Goal: Transaction & Acquisition: Purchase product/service

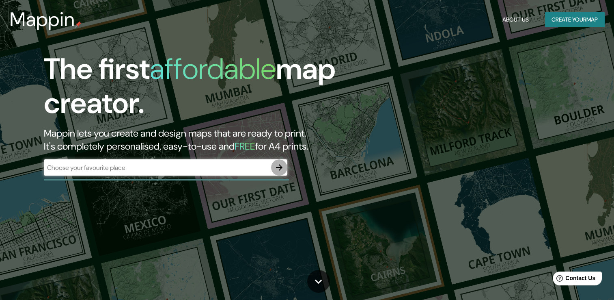
click at [280, 164] on icon "button" at bounding box center [279, 167] width 10 height 10
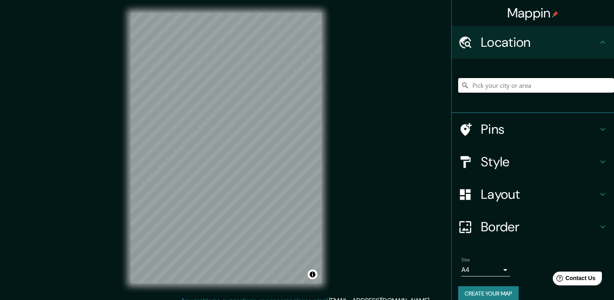
click at [530, 84] on input "Pick your city or area" at bounding box center [536, 85] width 156 height 15
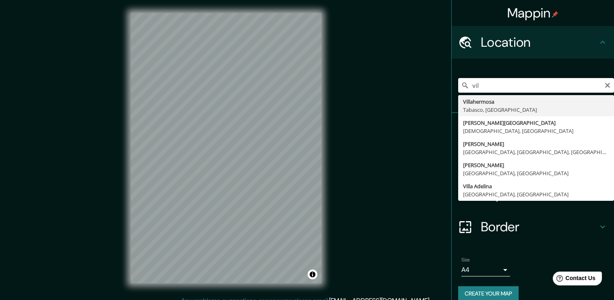
type input "Villahermosa, [GEOGRAPHIC_DATA], [GEOGRAPHIC_DATA]"
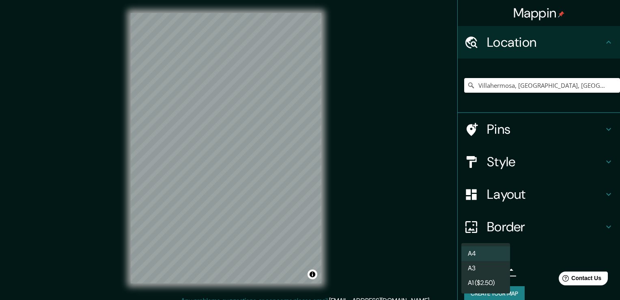
click at [500, 267] on body "Mappin Location [GEOGRAPHIC_DATA], [GEOGRAPHIC_DATA], [GEOGRAPHIC_DATA] Pins St…" at bounding box center [310, 150] width 620 height 300
click at [490, 269] on li "A3" at bounding box center [486, 268] width 49 height 15
click at [497, 266] on body "Mappin Location [GEOGRAPHIC_DATA], [GEOGRAPHIC_DATA], [GEOGRAPHIC_DATA] Pins St…" at bounding box center [310, 150] width 620 height 300
click at [491, 279] on li "A1 ($2.50)" at bounding box center [486, 282] width 49 height 15
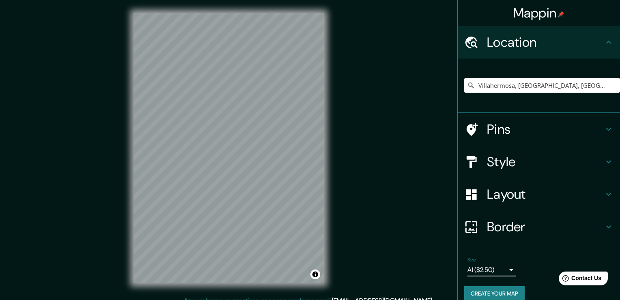
click at [495, 270] on body "Mappin Location [GEOGRAPHIC_DATA], [GEOGRAPHIC_DATA], [GEOGRAPHIC_DATA] Pins St…" at bounding box center [310, 150] width 620 height 300
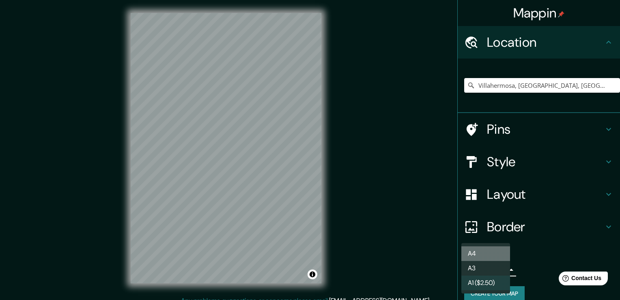
click at [490, 255] on li "A4" at bounding box center [486, 253] width 49 height 15
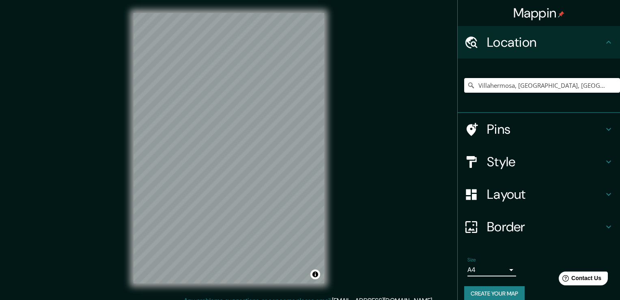
click at [495, 267] on body "Mappin Location [GEOGRAPHIC_DATA], [GEOGRAPHIC_DATA], [GEOGRAPHIC_DATA] Pins St…" at bounding box center [310, 150] width 620 height 300
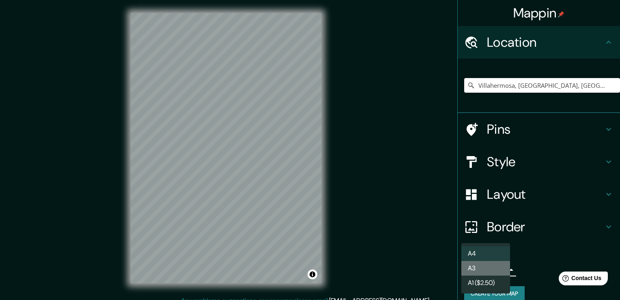
click at [489, 262] on li "A3" at bounding box center [486, 268] width 49 height 15
type input "a4"
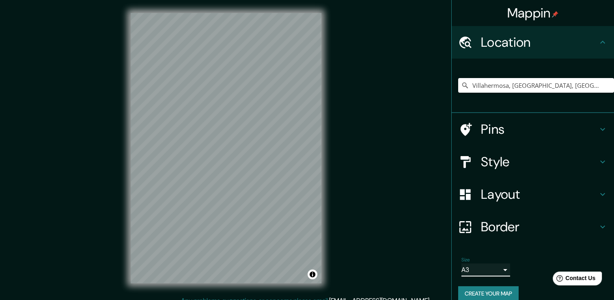
scroll to position [10, 0]
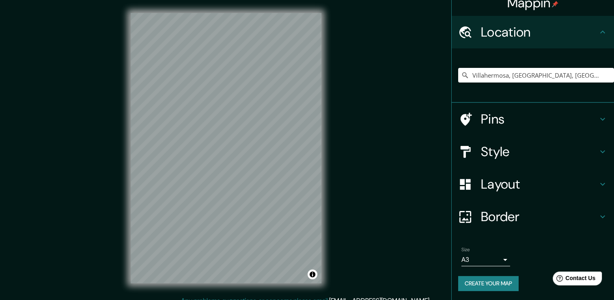
click at [578, 38] on h4 "Location" at bounding box center [539, 32] width 117 height 16
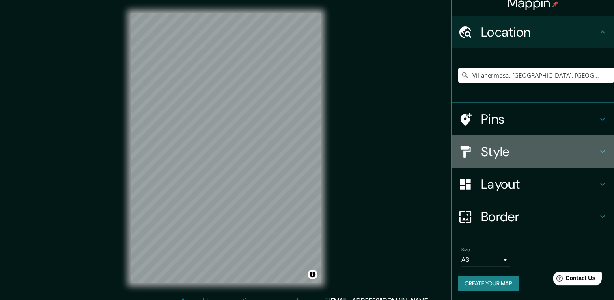
click at [598, 153] on icon at bounding box center [603, 152] width 10 height 10
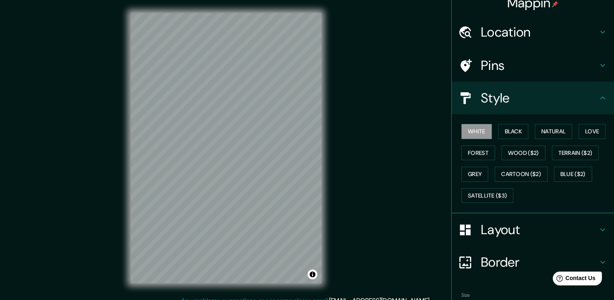
click at [601, 59] on div "Pins" at bounding box center [533, 65] width 162 height 32
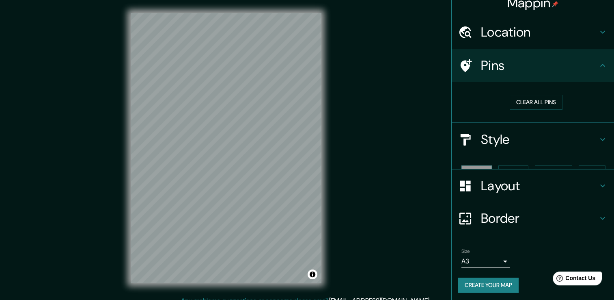
scroll to position [0, 0]
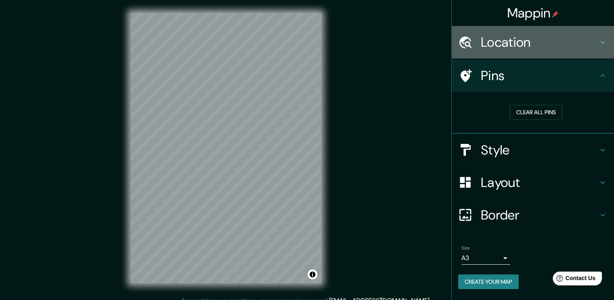
click at [602, 43] on icon at bounding box center [603, 42] width 10 height 10
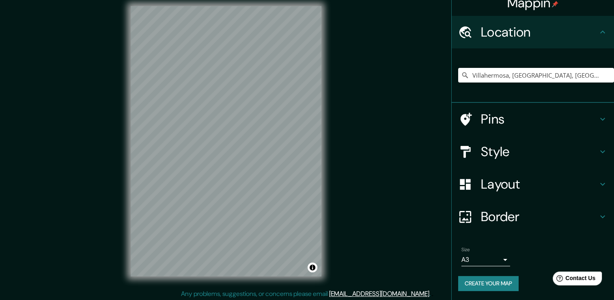
scroll to position [9, 0]
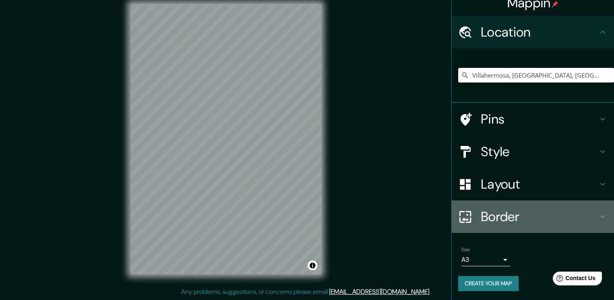
click at [598, 215] on icon at bounding box center [603, 217] width 10 height 10
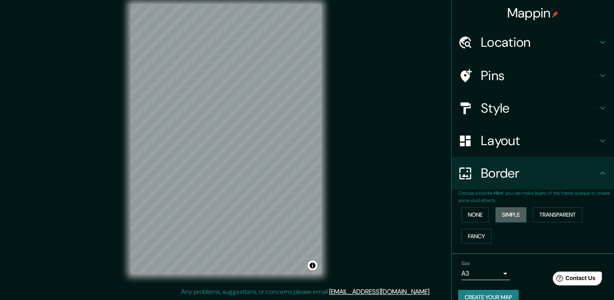
click at [516, 216] on button "Simple" at bounding box center [511, 214] width 31 height 15
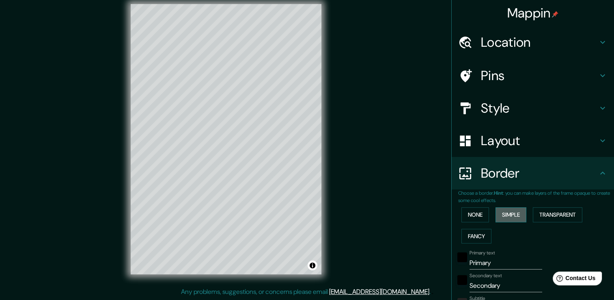
click at [515, 215] on button "Simple" at bounding box center [511, 214] width 31 height 15
type input "38"
click at [471, 217] on button "None" at bounding box center [476, 214] width 28 height 15
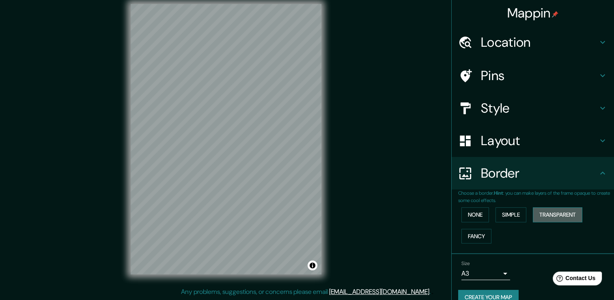
click at [540, 215] on button "Transparent" at bounding box center [558, 214] width 50 height 15
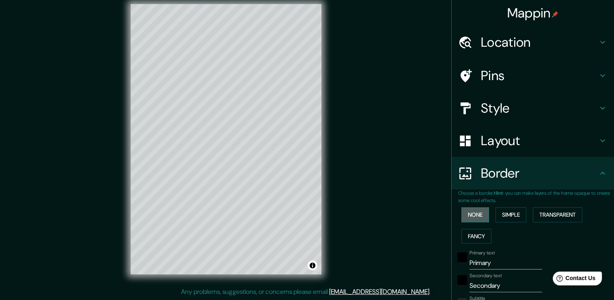
click at [462, 214] on button "None" at bounding box center [476, 214] width 28 height 15
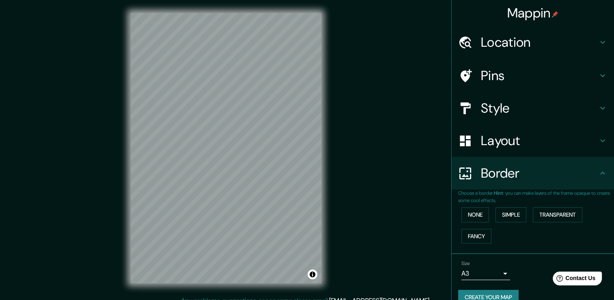
click at [546, 39] on h4 "Location" at bounding box center [539, 42] width 117 height 16
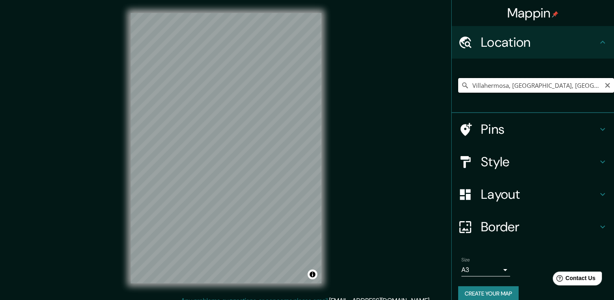
click at [467, 86] on input "Villahermosa, [GEOGRAPHIC_DATA], [GEOGRAPHIC_DATA]" at bounding box center [536, 85] width 156 height 15
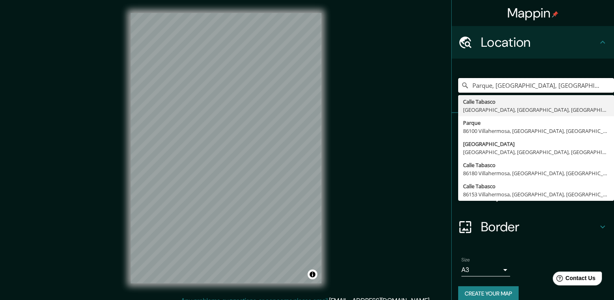
type input "Parque, [GEOGRAPHIC_DATA], [GEOGRAPHIC_DATA], [GEOGRAPHIC_DATA]"
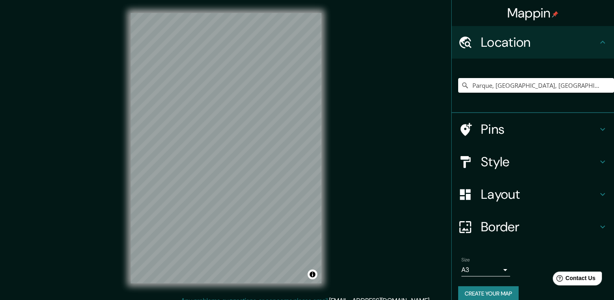
click at [598, 194] on icon at bounding box center [603, 194] width 10 height 10
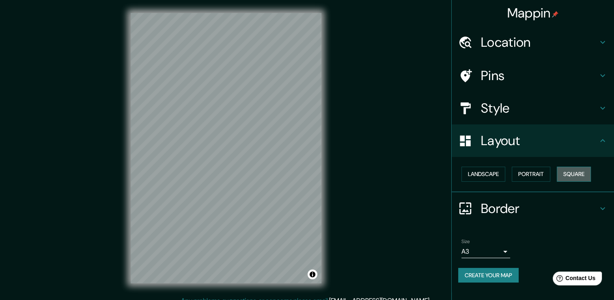
click at [568, 166] on button "Square" at bounding box center [574, 173] width 34 height 15
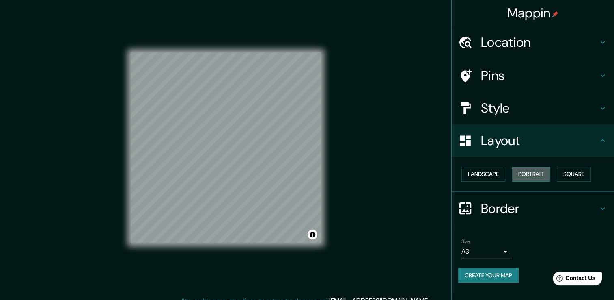
click at [551, 175] on button "Portrait" at bounding box center [531, 173] width 39 height 15
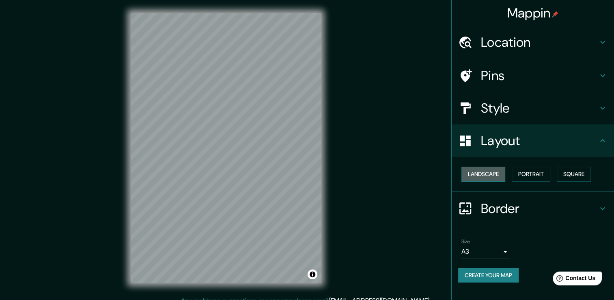
click at [492, 175] on button "Landscape" at bounding box center [484, 173] width 44 height 15
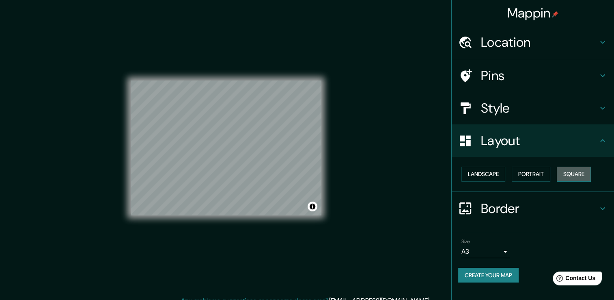
click at [569, 173] on button "Square" at bounding box center [574, 173] width 34 height 15
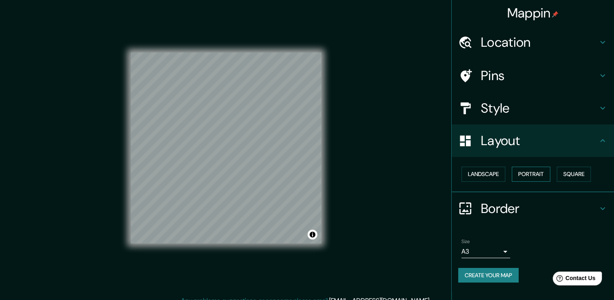
click at [529, 176] on button "Portrait" at bounding box center [531, 173] width 39 height 15
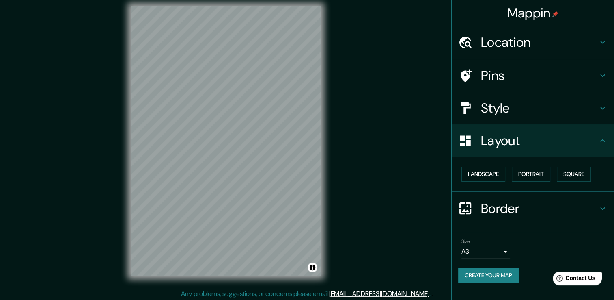
scroll to position [9, 0]
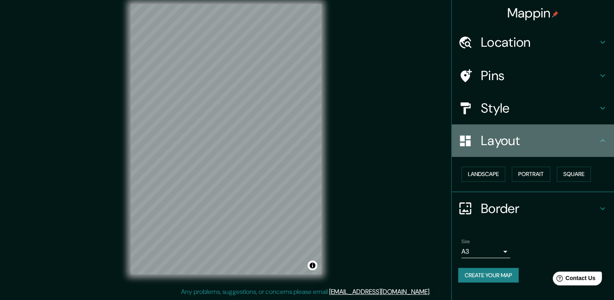
click at [597, 137] on h4 "Layout" at bounding box center [539, 140] width 117 height 16
click at [603, 138] on icon at bounding box center [603, 141] width 10 height 10
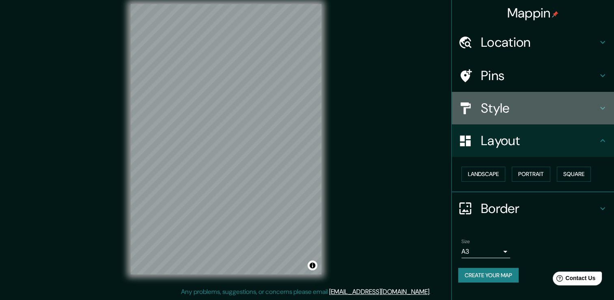
click at [603, 111] on icon at bounding box center [603, 108] width 10 height 10
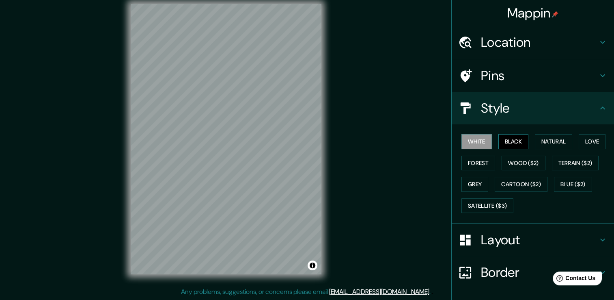
click at [513, 141] on button "Black" at bounding box center [514, 141] width 30 height 15
click at [473, 159] on button "Forest" at bounding box center [479, 163] width 34 height 15
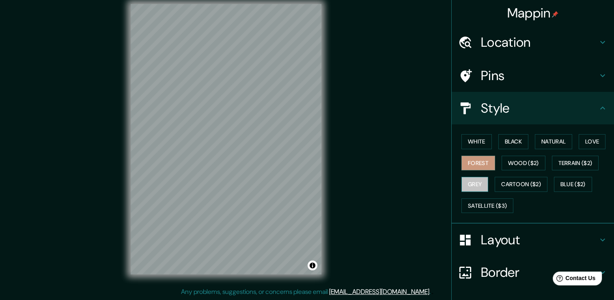
click at [478, 184] on button "Grey" at bounding box center [475, 184] width 27 height 15
click at [488, 202] on button "Satellite ($3)" at bounding box center [488, 205] width 52 height 15
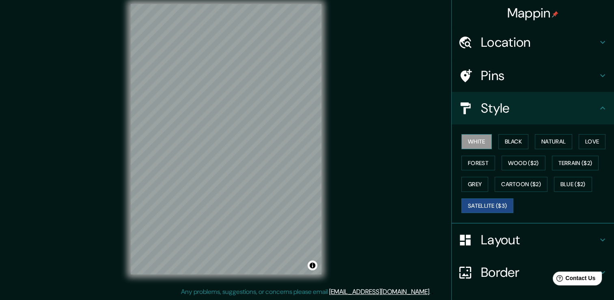
click at [469, 140] on button "White" at bounding box center [477, 141] width 30 height 15
drag, startPoint x: 481, startPoint y: 201, endPoint x: 413, endPoint y: 212, distance: 69.0
click at [480, 201] on button "Satellite ($3)" at bounding box center [488, 205] width 52 height 15
click at [504, 146] on button "Black" at bounding box center [514, 141] width 30 height 15
click at [478, 143] on button "White" at bounding box center [477, 141] width 30 height 15
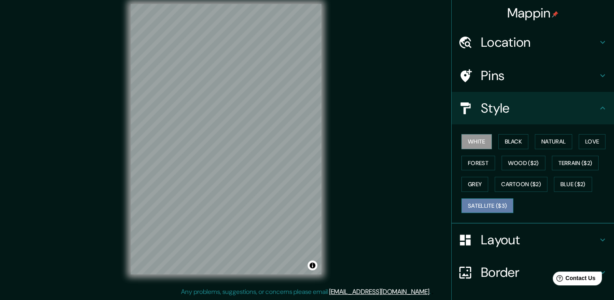
click at [474, 206] on button "Satellite ($3)" at bounding box center [488, 205] width 52 height 15
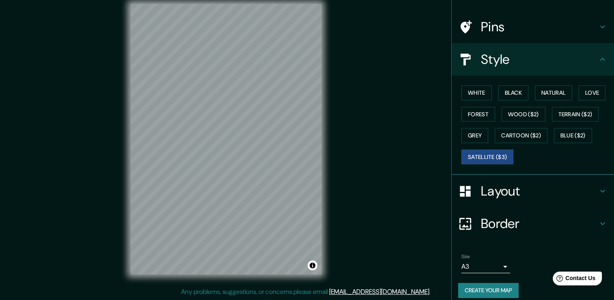
scroll to position [55, 0]
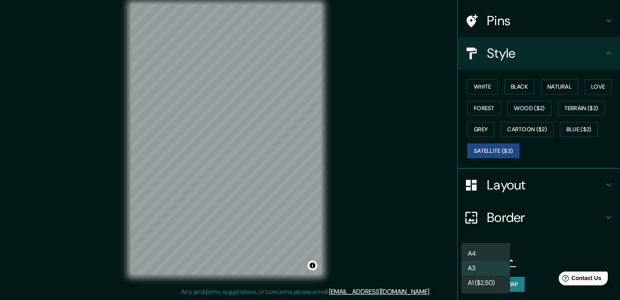
click at [500, 261] on body "Mappin Location [GEOGRAPHIC_DATA] [GEOGRAPHIC_DATA], [GEOGRAPHIC_DATA], [GEOGRA…" at bounding box center [310, 141] width 620 height 300
click at [529, 233] on div at bounding box center [310, 150] width 620 height 300
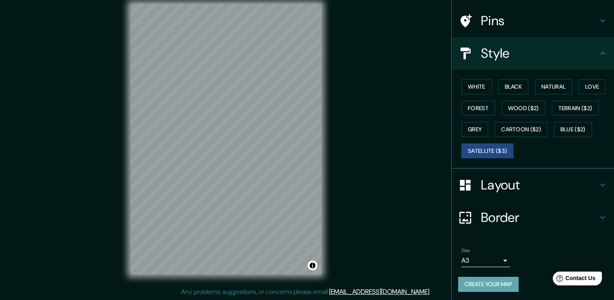
click at [505, 280] on button "Create your map" at bounding box center [488, 284] width 61 height 15
click at [475, 282] on div "Create your map" at bounding box center [532, 284] width 149 height 15
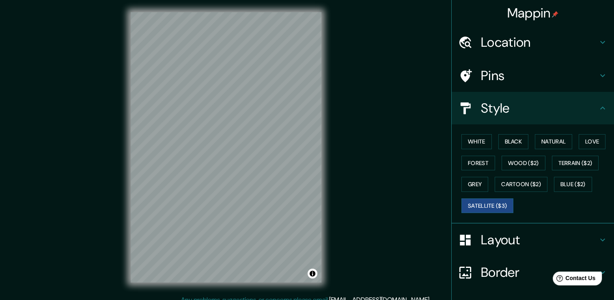
scroll to position [0, 0]
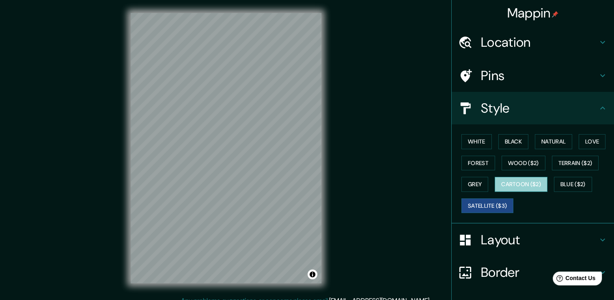
click at [534, 186] on button "Cartoon ($2)" at bounding box center [521, 184] width 53 height 15
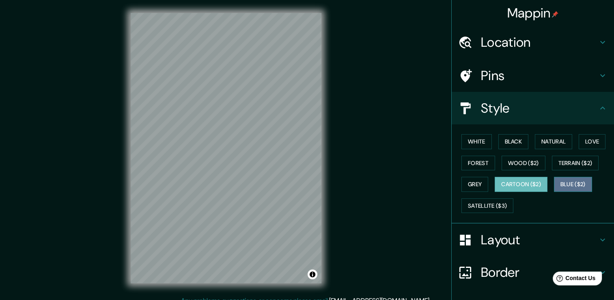
click at [561, 181] on button "Blue ($2)" at bounding box center [573, 184] width 38 height 15
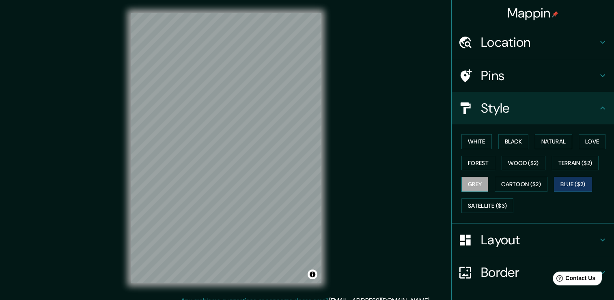
click at [467, 184] on button "Grey" at bounding box center [475, 184] width 27 height 15
click at [569, 156] on button "Terrain ($2)" at bounding box center [575, 163] width 47 height 15
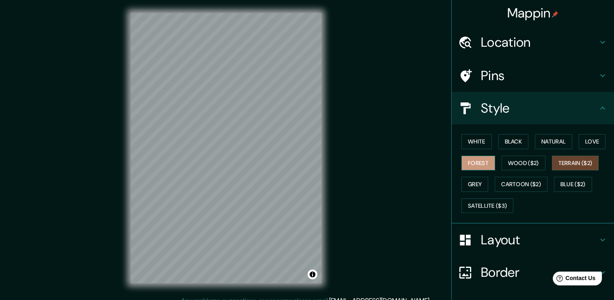
click at [480, 162] on button "Forest" at bounding box center [479, 163] width 34 height 15
click at [500, 144] on button "Black" at bounding box center [514, 141] width 30 height 15
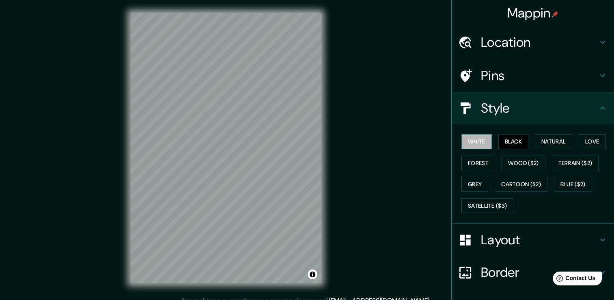
click at [481, 144] on button "White" at bounding box center [477, 141] width 30 height 15
